Goal: Navigation & Orientation: Find specific page/section

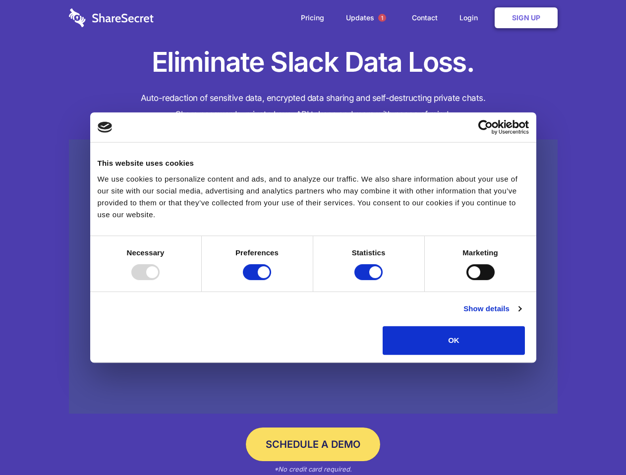
click at [159, 280] on div at bounding box center [145, 272] width 28 height 16
click at [271, 280] on input "Preferences" at bounding box center [257, 272] width 28 height 16
checkbox input "false"
click at [369, 280] on input "Statistics" at bounding box center [368, 272] width 28 height 16
checkbox input "false"
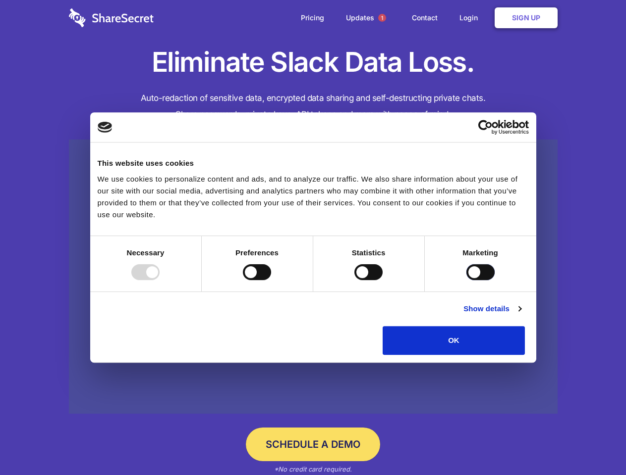
click at [466, 280] on input "Marketing" at bounding box center [480, 272] width 28 height 16
checkbox input "true"
click at [521, 315] on link "Show details" at bounding box center [491, 309] width 57 height 12
click at [0, 0] on li "Necessary 7 Necessary cookies help make a website usable by enabling basic func…" at bounding box center [0, 0] width 0 height 0
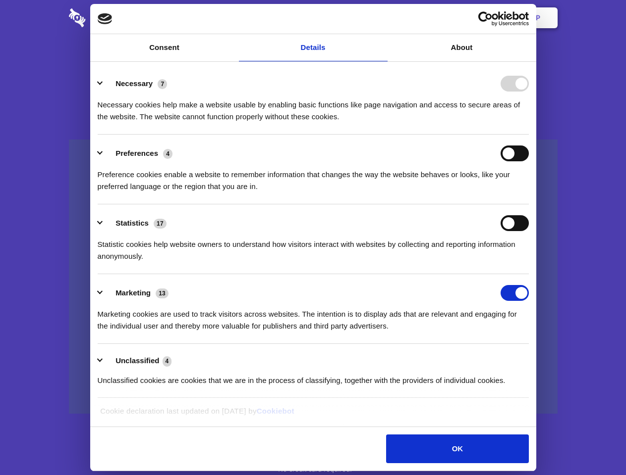
click at [381, 18] on span "1" at bounding box center [382, 18] width 8 height 8
